Goal: Information Seeking & Learning: Learn about a topic

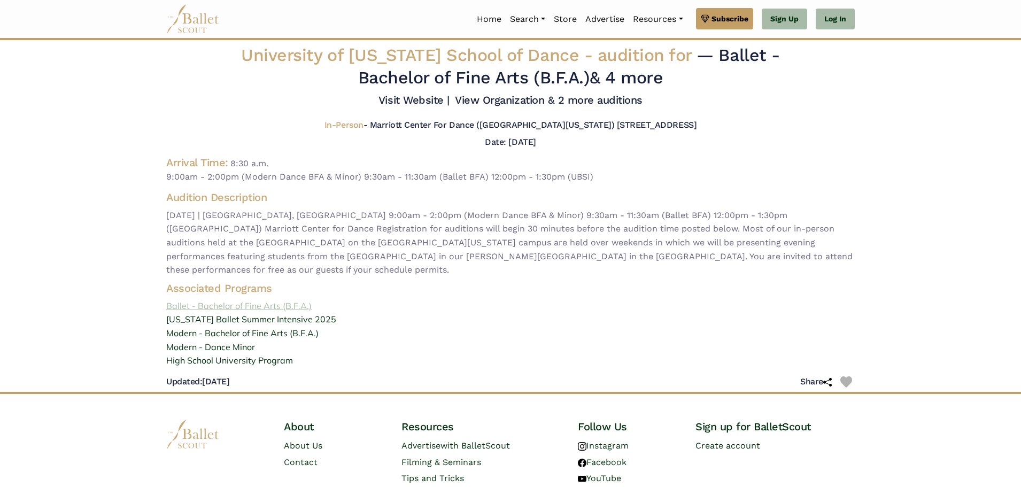
click at [242, 299] on link "Ballet - Bachelor of Fine Arts (B.F.A.)" at bounding box center [510, 306] width 705 height 14
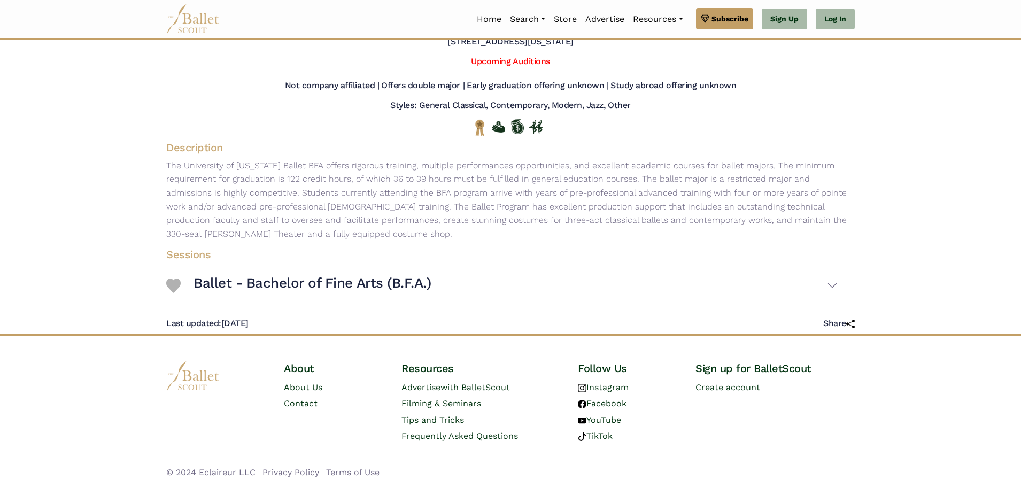
scroll to position [80, 0]
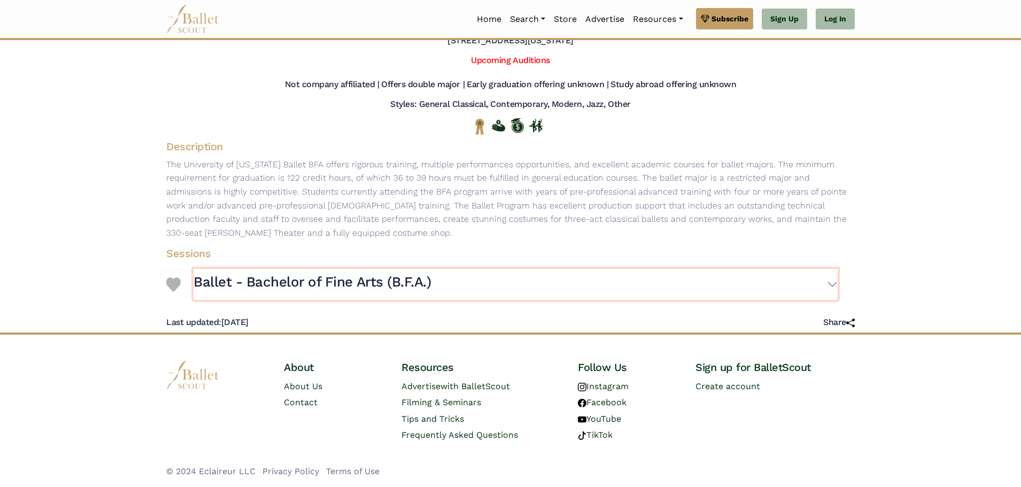
click at [834, 284] on button "Ballet - Bachelor of Fine Arts (B.F.A.)" at bounding box center [515, 284] width 644 height 31
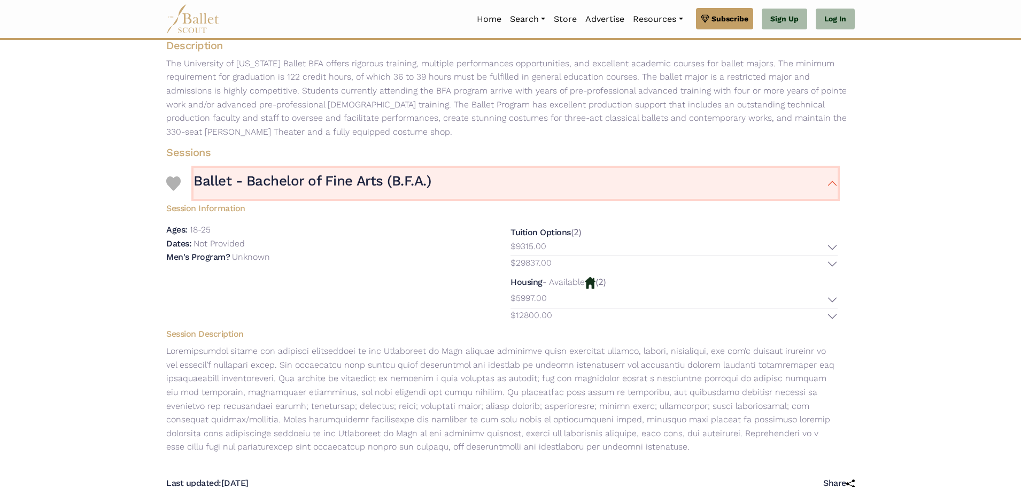
scroll to position [187, 0]
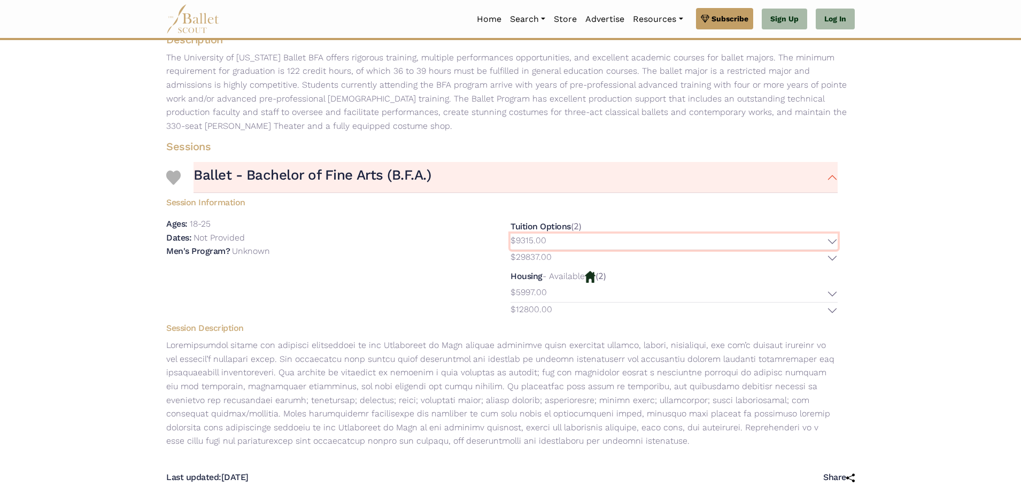
click at [834, 242] on button "$9315.00" at bounding box center [673, 242] width 327 height 17
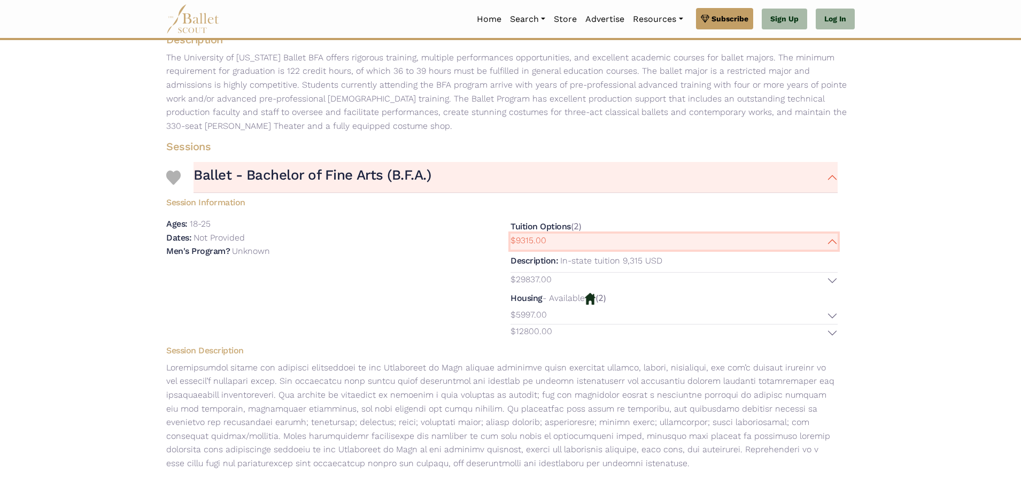
click at [834, 242] on button "$9315.00" at bounding box center [673, 242] width 327 height 17
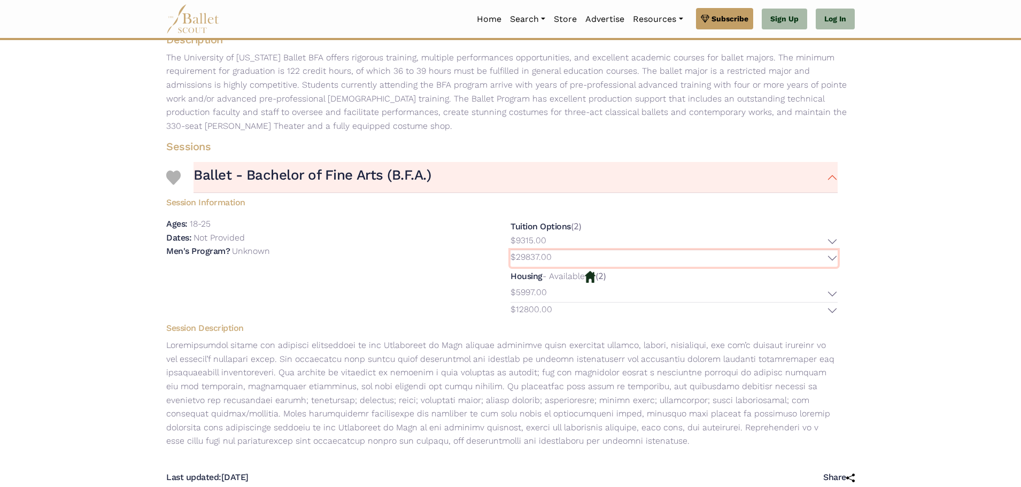
click at [833, 255] on button "$29837.00" at bounding box center [673, 258] width 327 height 17
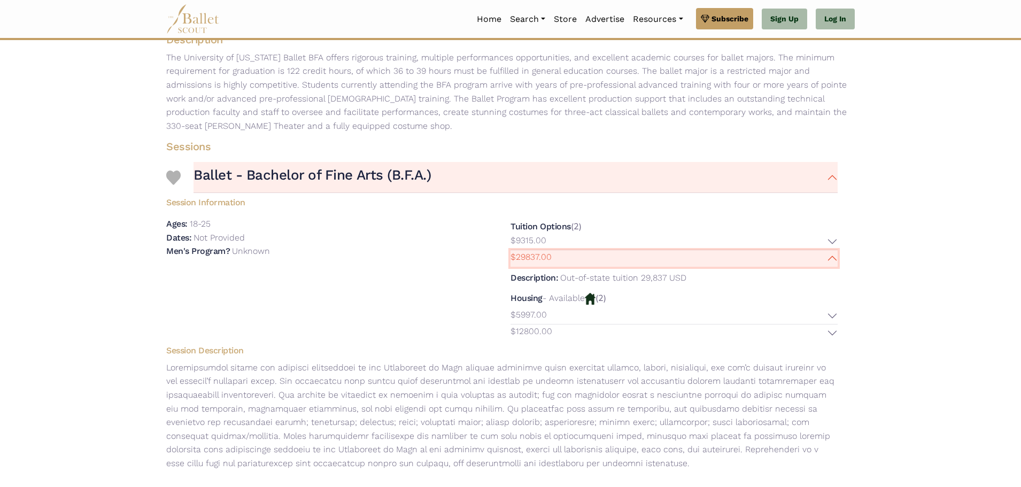
click at [833, 255] on button "$29837.00" at bounding box center [673, 258] width 327 height 17
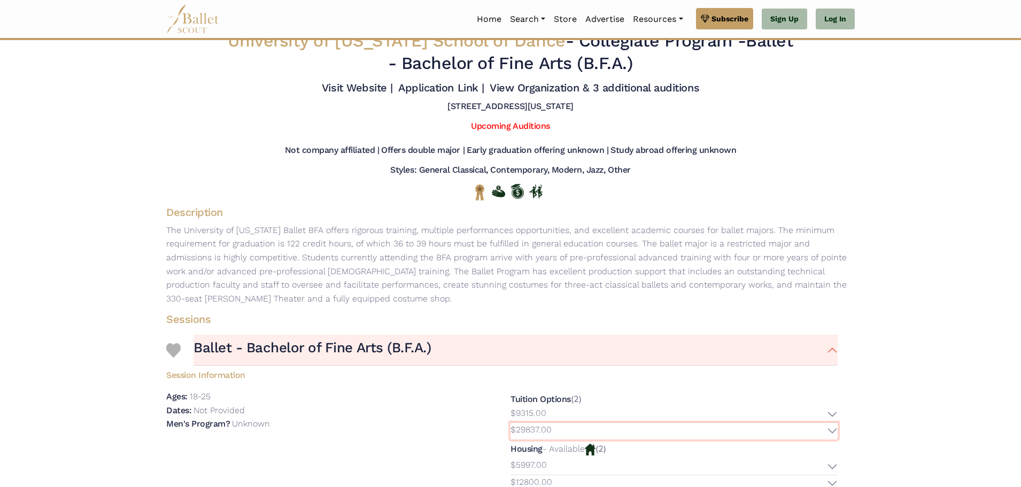
scroll to position [0, 0]
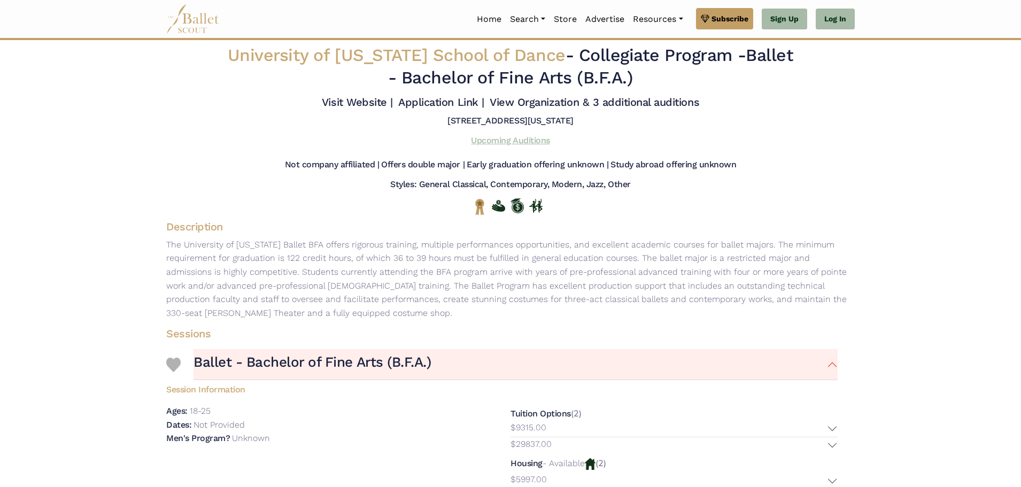
click at [511, 142] on link "Upcoming Auditions" at bounding box center [510, 140] width 79 height 10
